Goal: Transaction & Acquisition: Download file/media

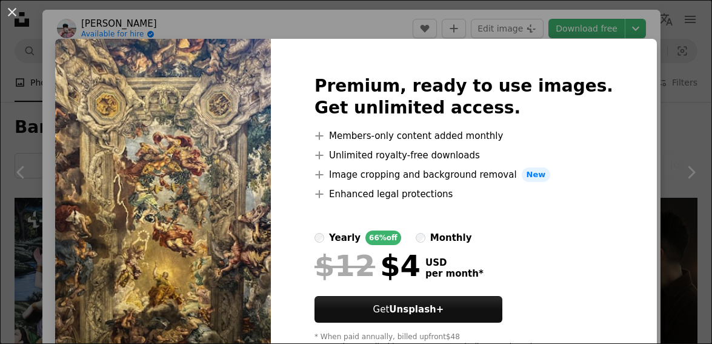
click at [662, 40] on div "An X shape Premium, ready to use images. Get unlimited access. A plus sign Memb…" at bounding box center [356, 172] width 712 height 344
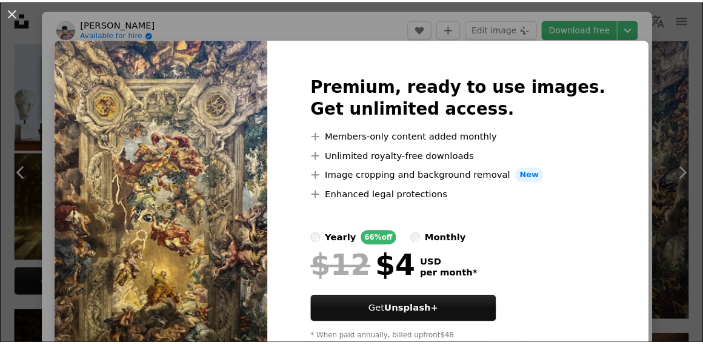
scroll to position [81, 0]
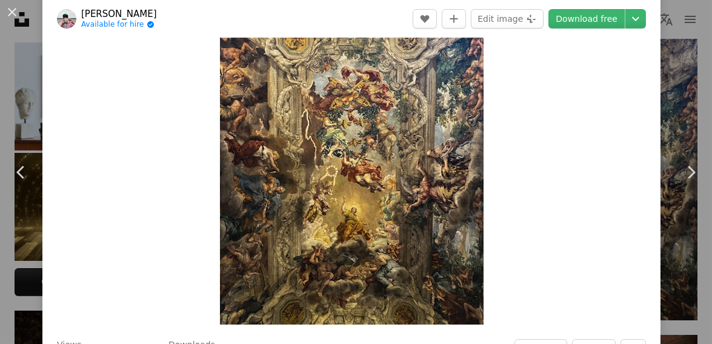
click at [677, 78] on div "An X shape Chevron left Chevron right [PERSON_NAME] Available for hire A checkm…" at bounding box center [356, 172] width 712 height 344
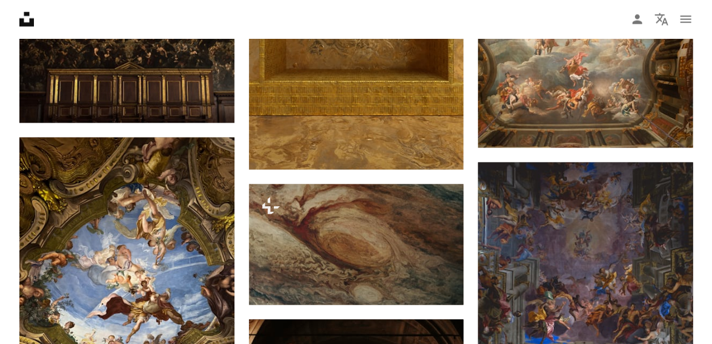
scroll to position [646, 0]
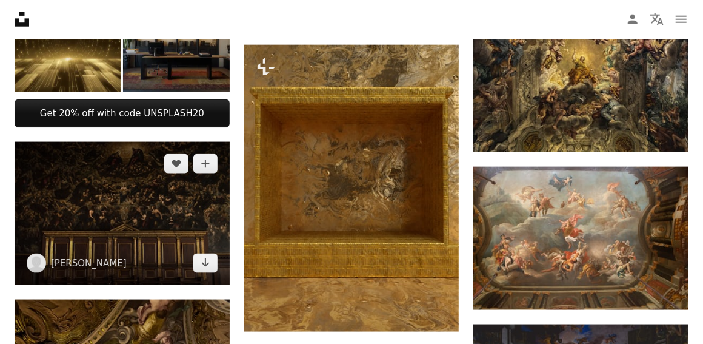
click at [122, 207] on img at bounding box center [122, 213] width 215 height 143
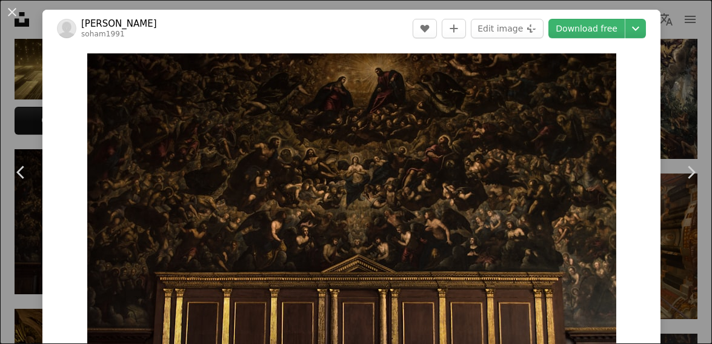
click at [670, 194] on link "Chevron right" at bounding box center [691, 172] width 42 height 116
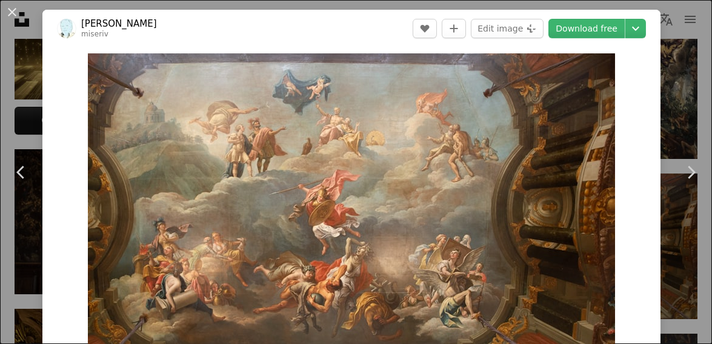
click at [22, 167] on icon at bounding box center [20, 171] width 8 height 13
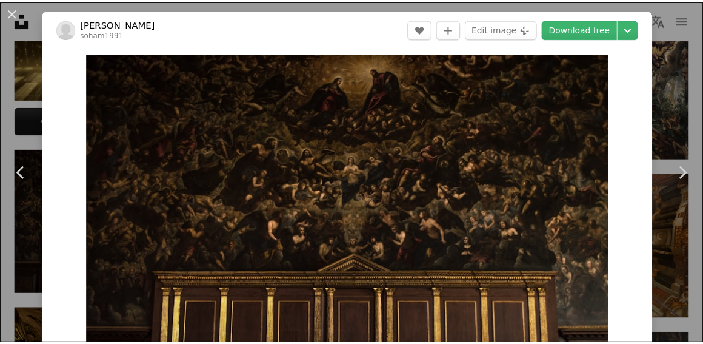
scroll to position [81, 0]
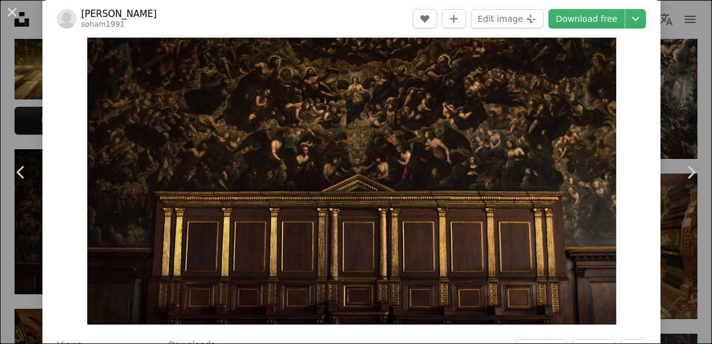
click at [677, 309] on div "An X shape Chevron left Chevron right [PERSON_NAME] soham1991 A heart A plus si…" at bounding box center [356, 172] width 712 height 344
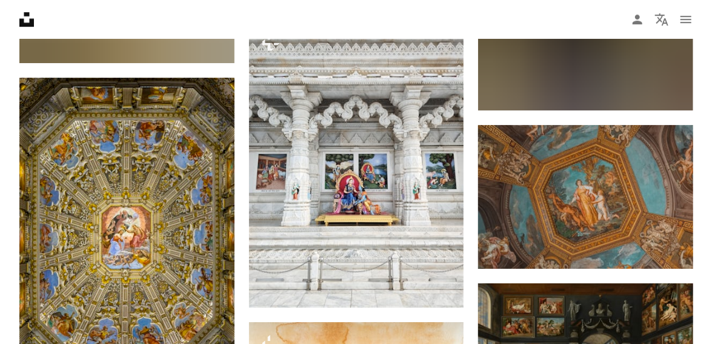
scroll to position [17305, 0]
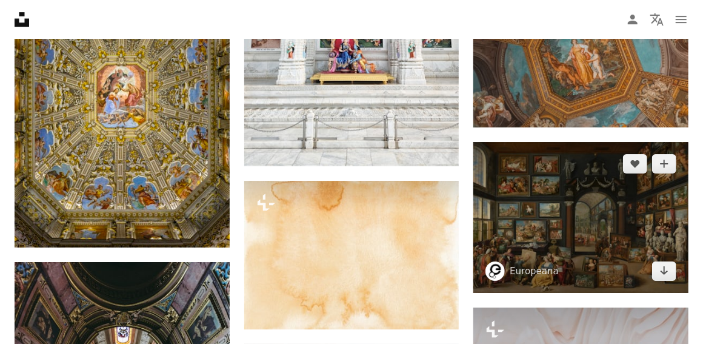
click at [625, 226] on img at bounding box center [580, 217] width 215 height 151
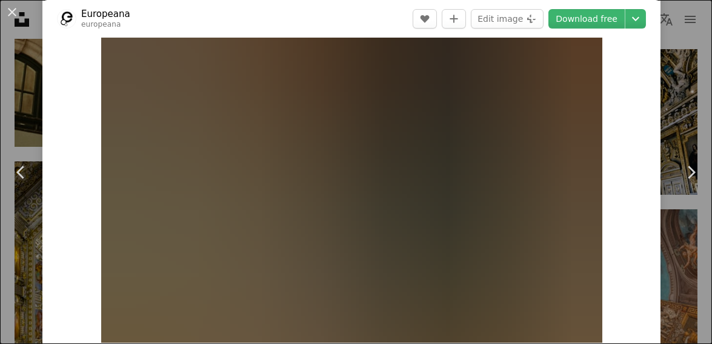
scroll to position [81, 0]
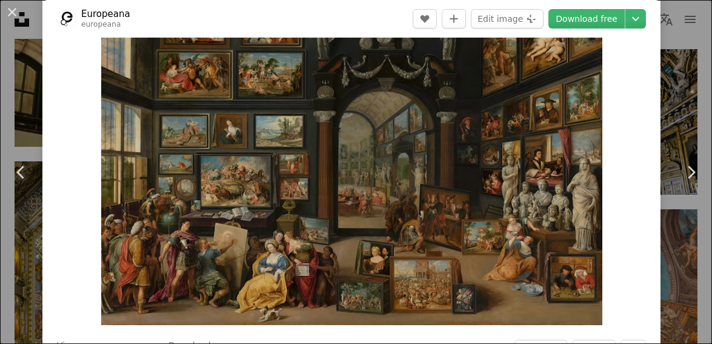
click at [610, 19] on link "Download free" at bounding box center [586, 18] width 76 height 19
click at [671, 121] on link "Chevron right" at bounding box center [691, 172] width 42 height 116
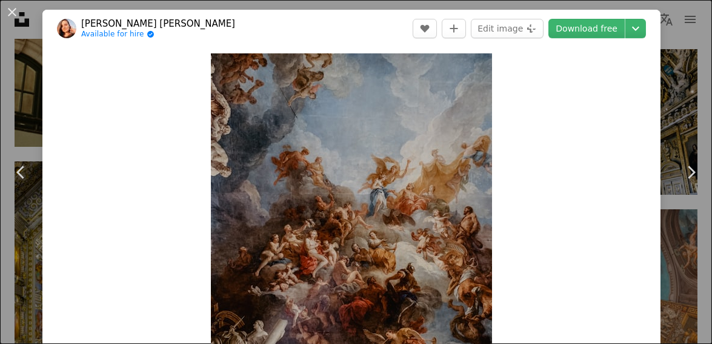
click at [683, 174] on icon "Chevron right" at bounding box center [690, 171] width 19 height 19
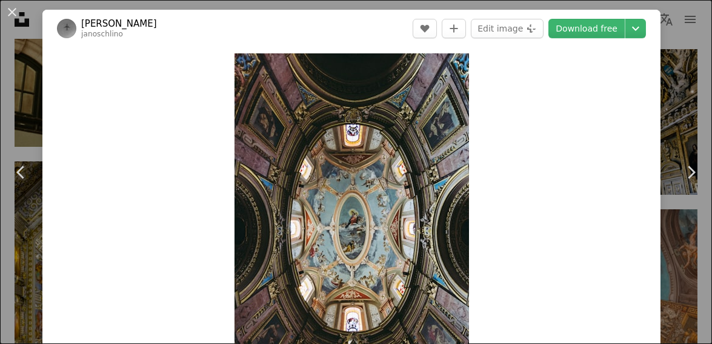
click at [694, 171] on icon at bounding box center [692, 171] width 8 height 13
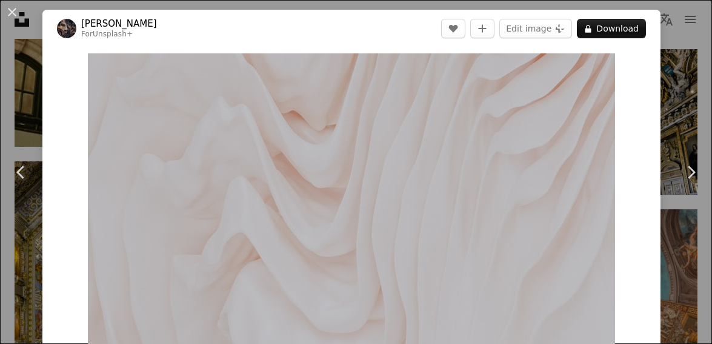
click at [694, 171] on icon at bounding box center [692, 171] width 8 height 13
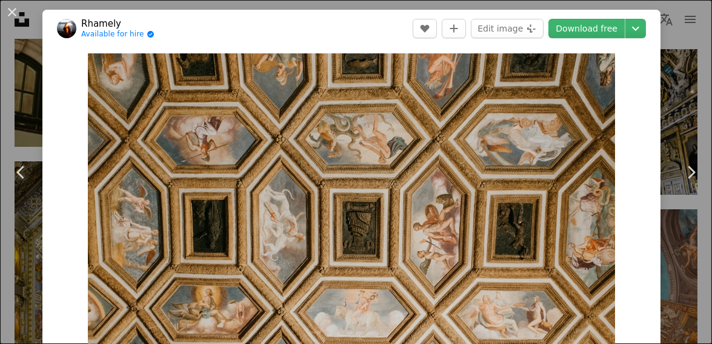
click at [683, 65] on div "An X shape Chevron left Chevron right Rhamely Available for hire A checkmark in…" at bounding box center [356, 172] width 712 height 344
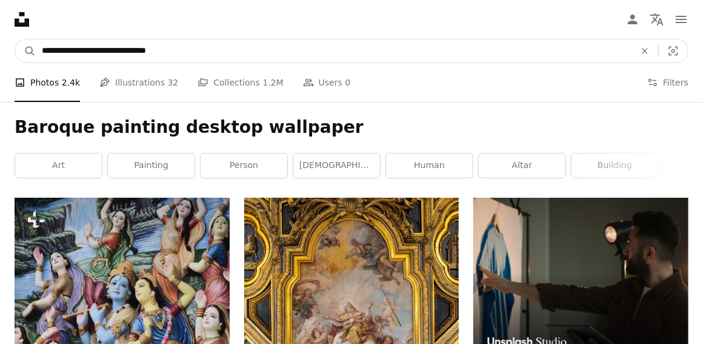
drag, startPoint x: 139, startPoint y: 55, endPoint x: 109, endPoint y: 65, distance: 31.2
type input "**********"
click button "A magnifying glass" at bounding box center [25, 50] width 21 height 23
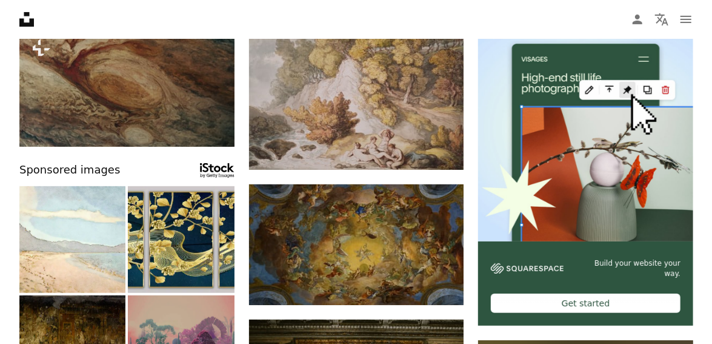
scroll to position [242, 0]
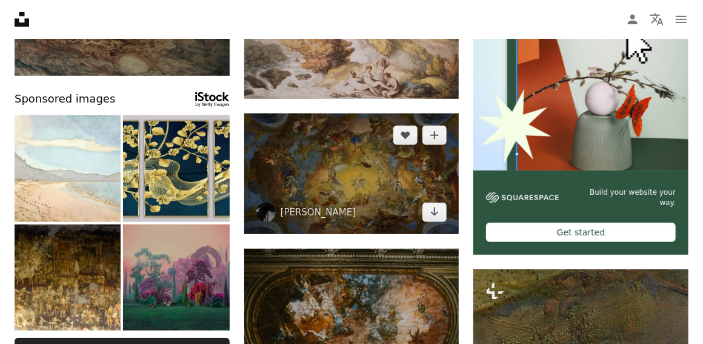
click at [342, 194] on img at bounding box center [351, 173] width 215 height 121
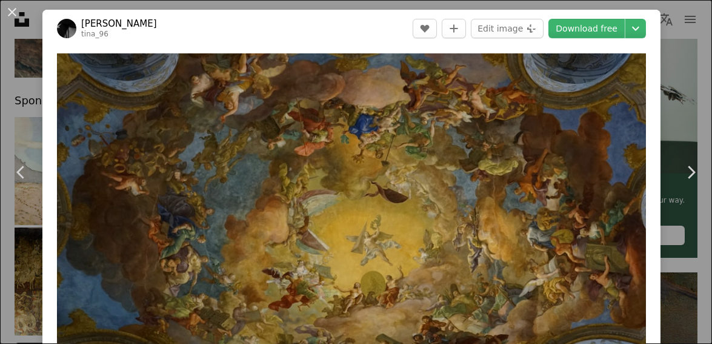
click at [681, 136] on link "Chevron right" at bounding box center [691, 172] width 42 height 116
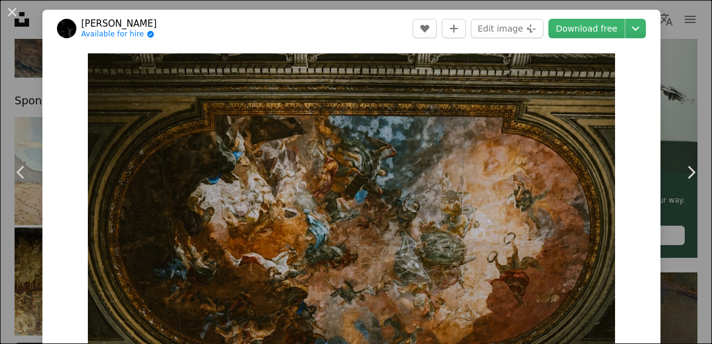
click at [687, 79] on div "An X shape Chevron left Chevron right [PERSON_NAME] Available for hire A checkm…" at bounding box center [356, 172] width 712 height 344
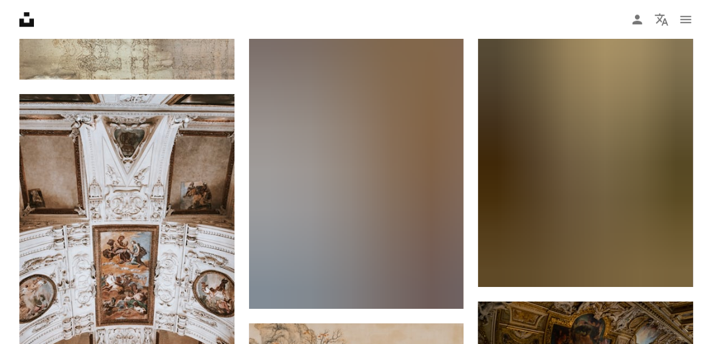
scroll to position [14542, 0]
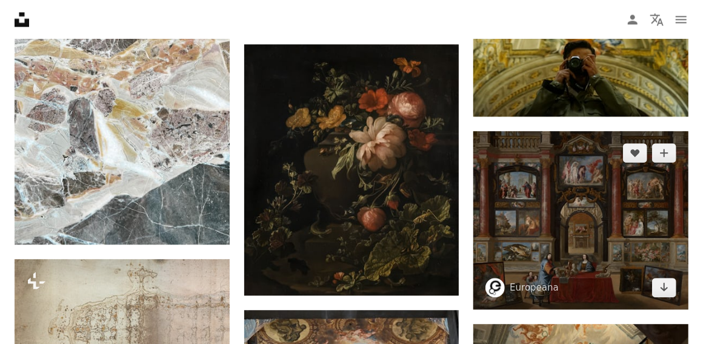
click at [565, 193] on img at bounding box center [580, 220] width 215 height 178
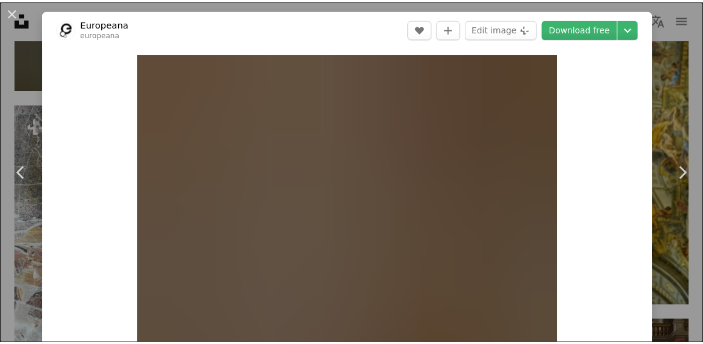
scroll to position [81, 0]
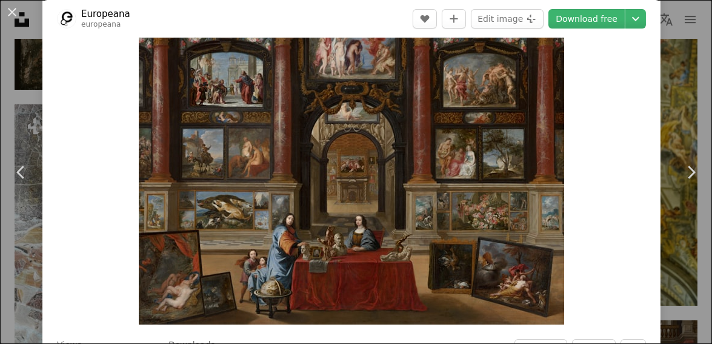
click at [688, 88] on div "An X shape Chevron left Chevron right Europeana europeana A heart A plus sign E…" at bounding box center [356, 172] width 712 height 344
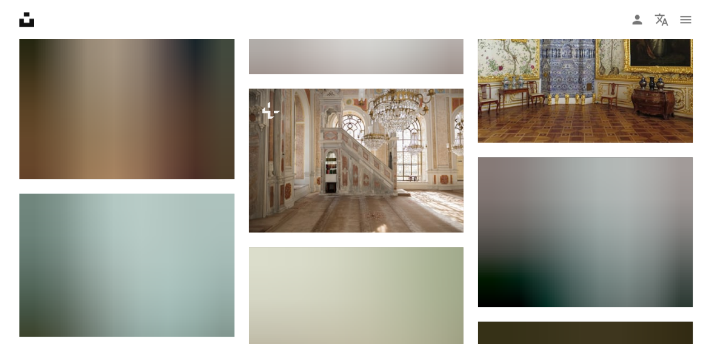
scroll to position [18823, 0]
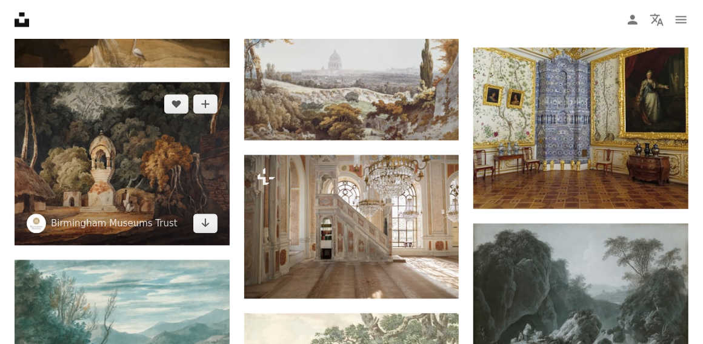
click at [173, 178] on img at bounding box center [122, 164] width 215 height 164
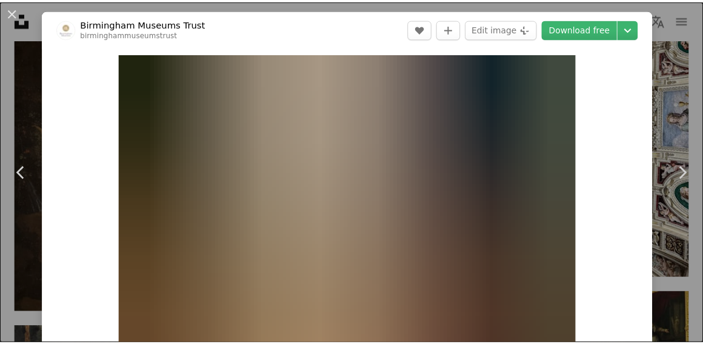
scroll to position [81, 0]
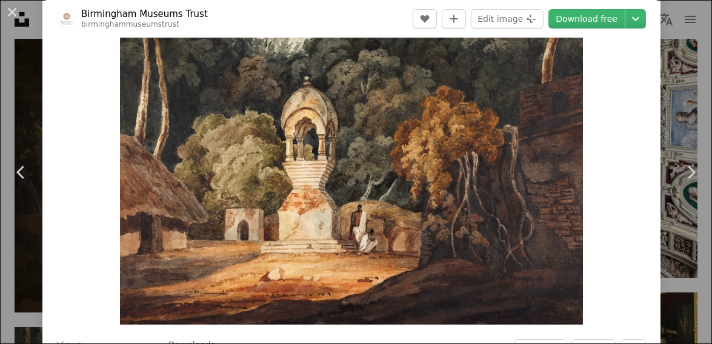
click at [679, 104] on div "An X shape Chevron left Chevron right Birmingham Museums Trust birminghammuseum…" at bounding box center [356, 172] width 712 height 344
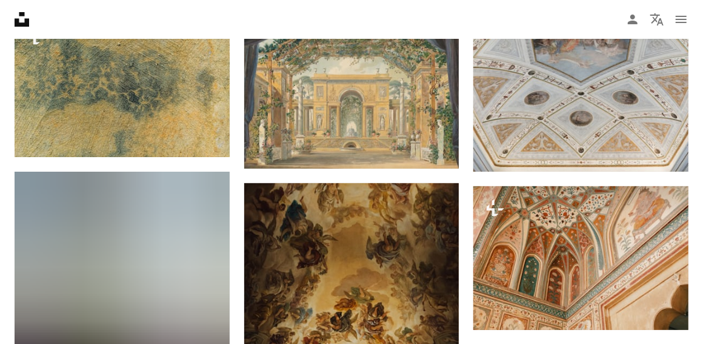
scroll to position [20035, 0]
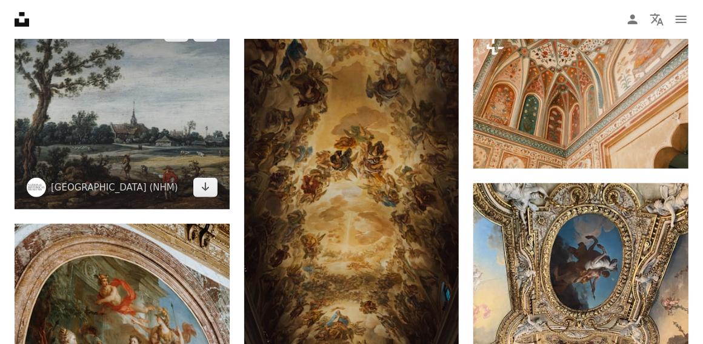
click at [156, 158] on img at bounding box center [122, 109] width 215 height 199
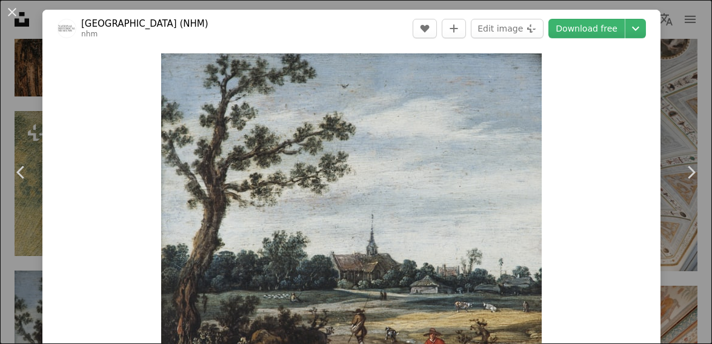
click at [667, 151] on div "An X shape Chevron left Chevron right National Historical Museum of Sweden (NHM…" at bounding box center [356, 172] width 712 height 344
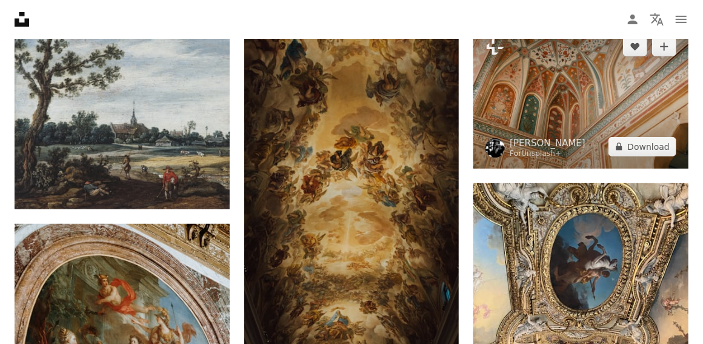
click at [686, 112] on img at bounding box center [580, 97] width 215 height 144
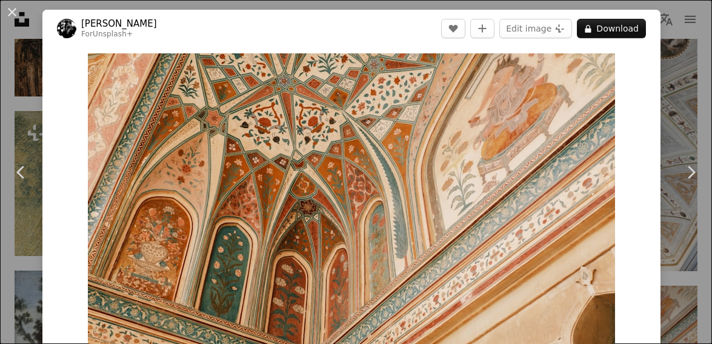
click at [660, 122] on div "Zoom in" at bounding box center [351, 229] width 618 height 364
click at [670, 118] on link "Chevron right" at bounding box center [691, 172] width 42 height 116
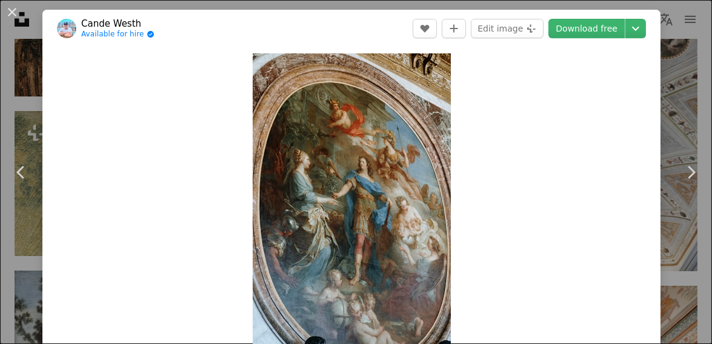
click at [680, 99] on div "An X shape Chevron left Chevron right [PERSON_NAME] Available for hire A checkm…" at bounding box center [356, 172] width 712 height 344
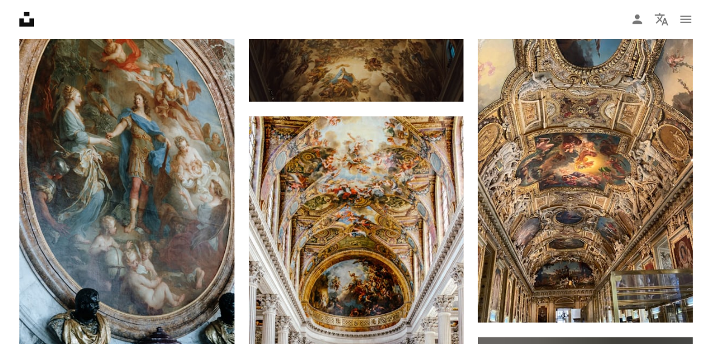
scroll to position [20035, 0]
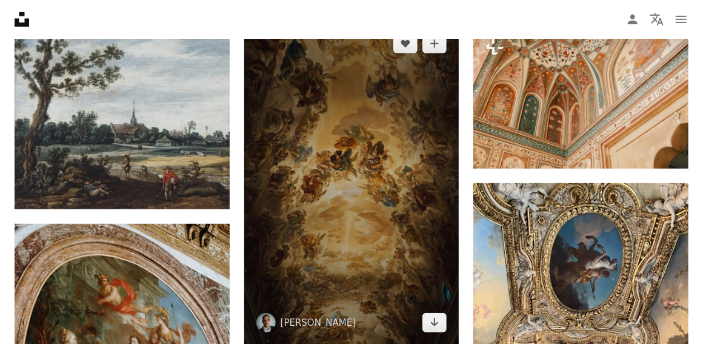
click at [396, 182] on img at bounding box center [351, 183] width 215 height 322
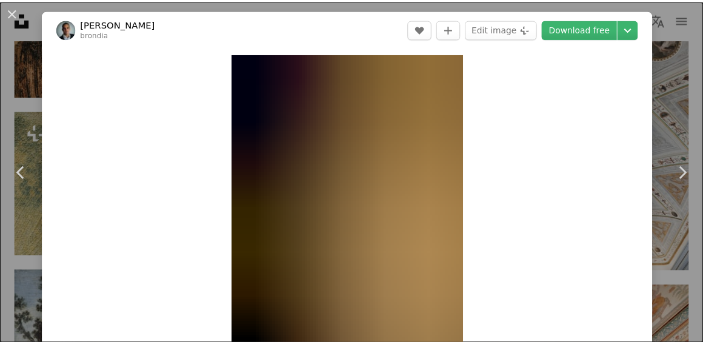
scroll to position [81, 0]
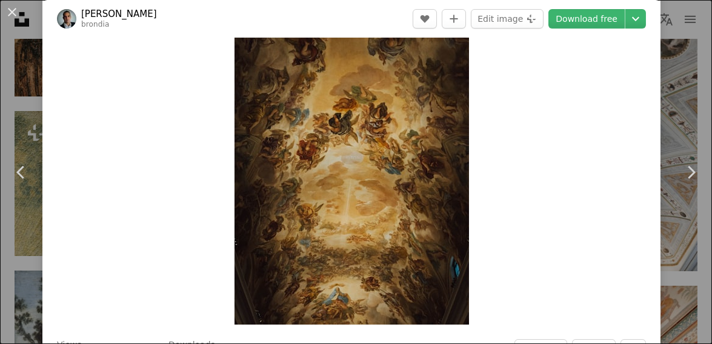
click at [693, 98] on div "An X shape Chevron left Chevron right [PERSON_NAME] brondia A heart A plus sign…" at bounding box center [356, 172] width 712 height 344
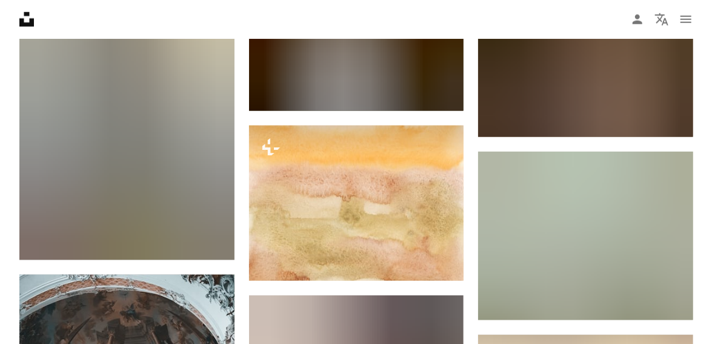
scroll to position [24640, 0]
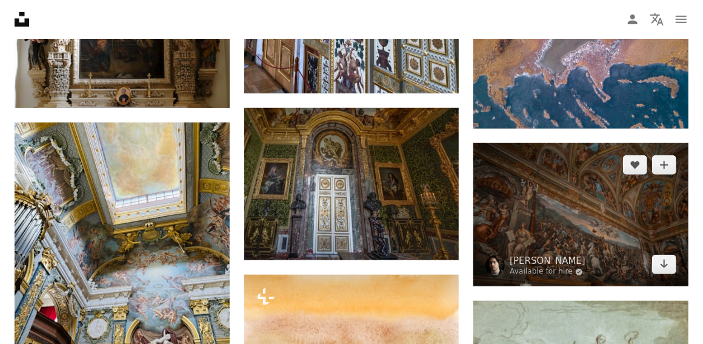
click at [545, 188] on img at bounding box center [580, 215] width 215 height 144
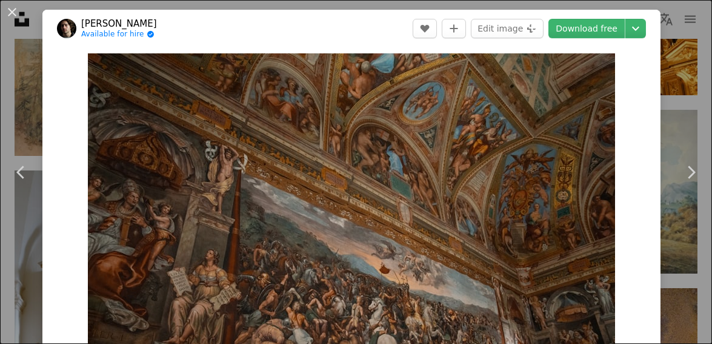
click at [671, 115] on link "Chevron right" at bounding box center [691, 172] width 42 height 116
click at [684, 101] on div "An X shape Chevron left Chevron right [PERSON_NAME] Available for hire A checkm…" at bounding box center [356, 172] width 712 height 344
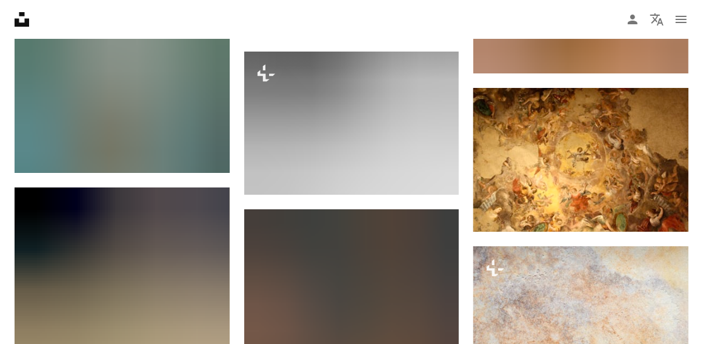
scroll to position [41929, 0]
